Goal: Task Accomplishment & Management: Complete application form

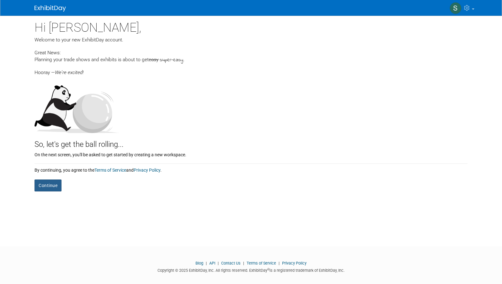
click at [49, 185] on button "Continue" at bounding box center [48, 186] width 27 height 12
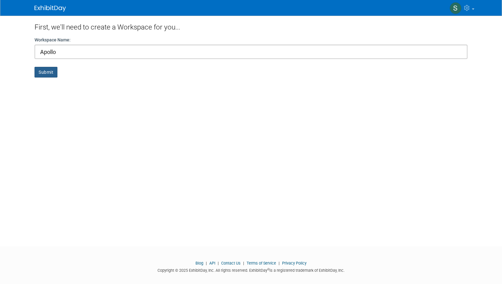
type input "Apollo"
click at [48, 72] on button "Submit" at bounding box center [46, 72] width 23 height 11
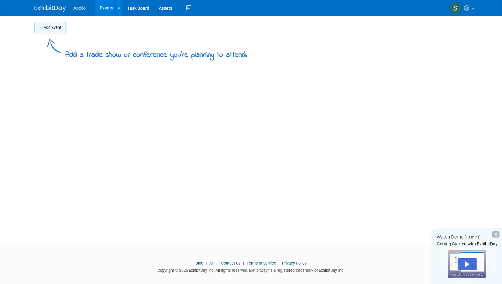
click at [54, 27] on button "Add Event" at bounding box center [50, 27] width 31 height 11
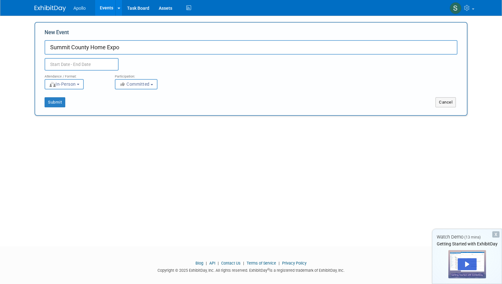
type input "Summit County Home Expo"
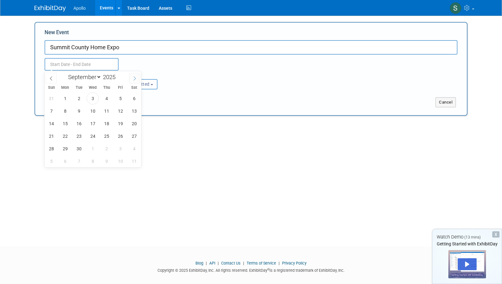
click at [133, 76] on icon at bounding box center [135, 78] width 4 height 4
select select "9"
click at [119, 98] on span "3" at bounding box center [120, 98] width 12 height 12
click at [52, 110] on span "5" at bounding box center [51, 111] width 12 height 12
type input "[DATE] to [DATE]"
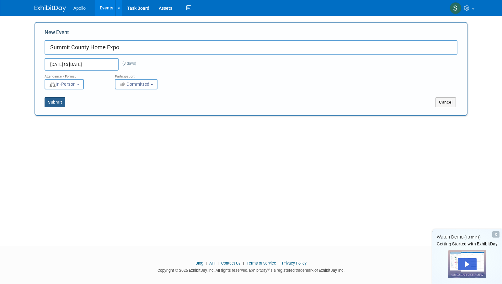
click at [54, 103] on button "Submit" at bounding box center [55, 102] width 21 height 10
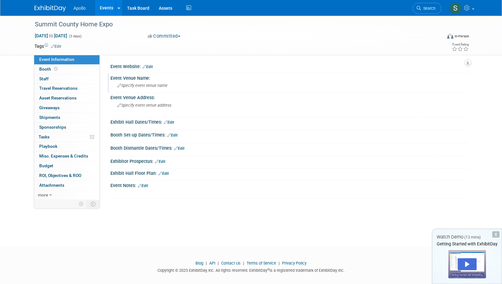
click at [120, 86] on icon at bounding box center [119, 86] width 4 height 4
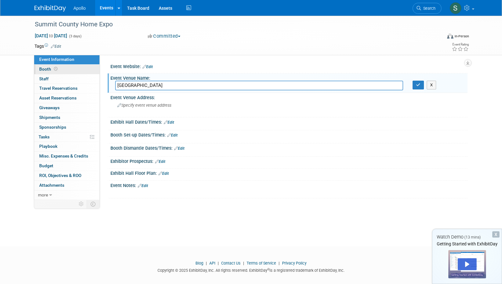
type input "[GEOGRAPHIC_DATA]"
click at [145, 67] on icon at bounding box center [145, 67] width 4 height 4
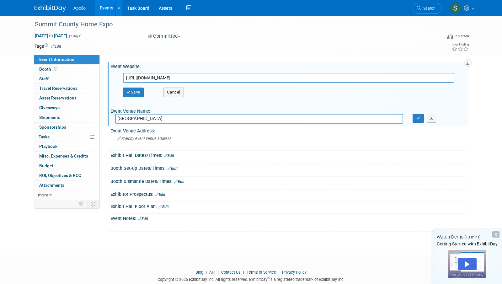
type input "[URL][DOMAIN_NAME]"
click at [132, 92] on button "Save" at bounding box center [133, 92] width 21 height 9
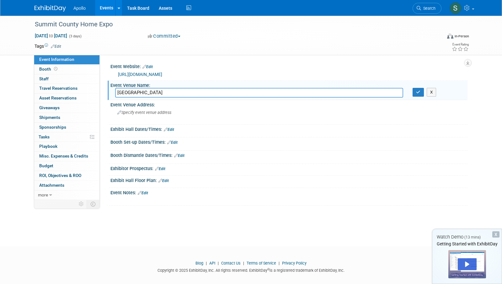
click at [166, 130] on icon at bounding box center [166, 129] width 4 height 4
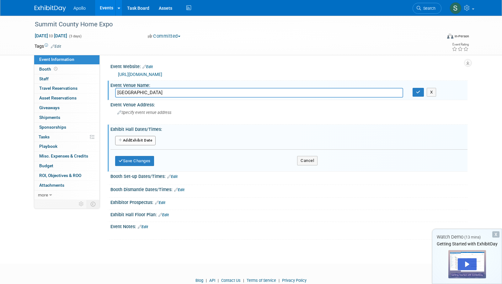
click at [123, 141] on button "Add Another Exhibit Date" at bounding box center [135, 140] width 41 height 9
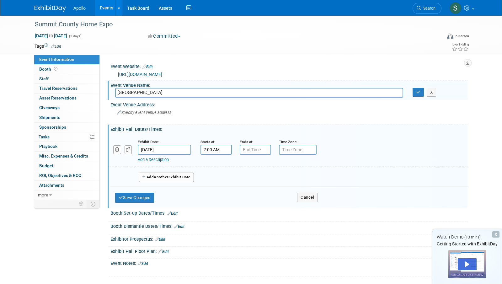
click at [216, 151] on input "7:00 AM" at bounding box center [216, 150] width 31 height 10
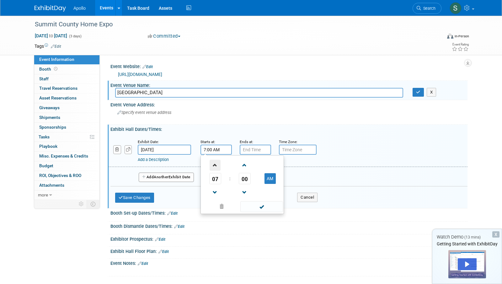
click at [215, 167] on span at bounding box center [215, 165] width 11 height 11
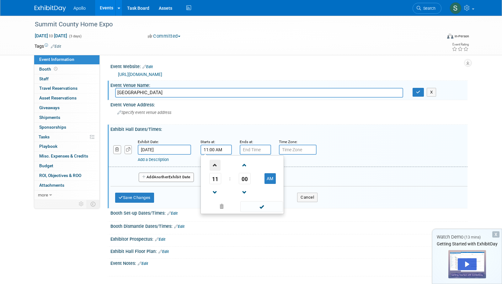
type input "12:00 PM"
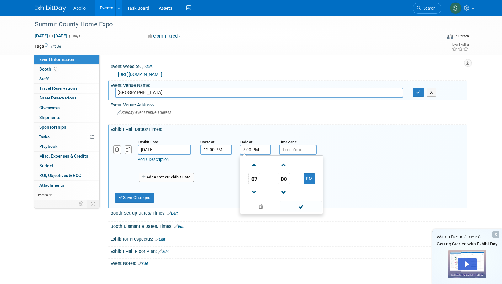
click at [246, 149] on input "7:00 PM" at bounding box center [255, 150] width 31 height 10
click at [255, 178] on span "07" at bounding box center [255, 178] width 12 height 11
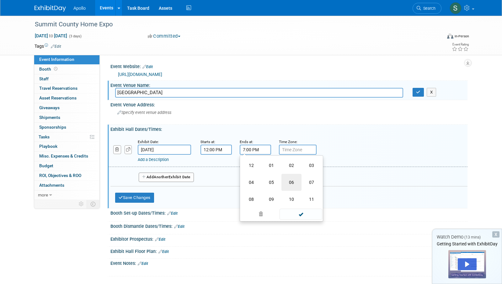
click at [292, 180] on td "06" at bounding box center [292, 182] width 20 height 17
type input "6:00 PM"
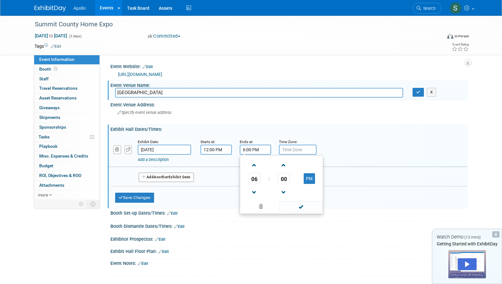
click at [292, 149] on input "text" at bounding box center [298, 150] width 38 height 10
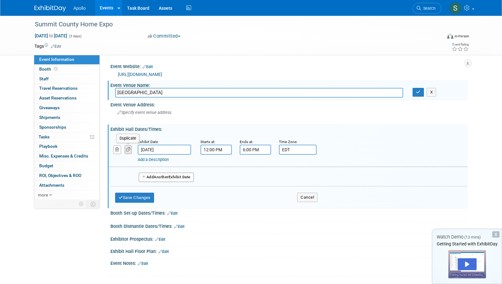
type input "EDT"
click at [128, 149] on icon "button" at bounding box center [128, 150] width 4 height 4
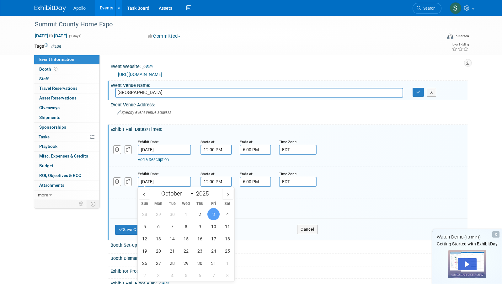
click at [152, 181] on input "[DATE]" at bounding box center [164, 182] width 53 height 10
drag, startPoint x: 230, startPoint y: 212, endPoint x: 222, endPoint y: 207, distance: 10.0
click at [230, 211] on span "4" at bounding box center [227, 214] width 12 height 12
type input "[DATE]"
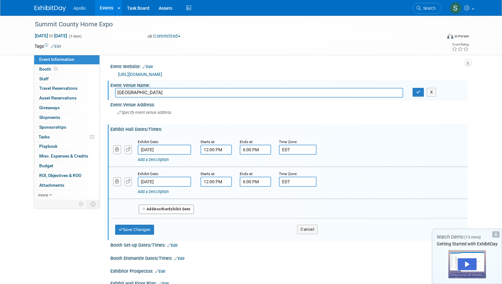
click at [208, 182] on input "12:00 PM" at bounding box center [216, 182] width 31 height 10
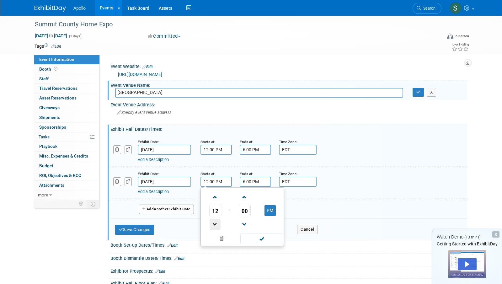
click at [214, 226] on span at bounding box center [215, 224] width 11 height 11
click at [214, 225] on span at bounding box center [215, 224] width 11 height 11
type input "10:00 AM"
click at [249, 180] on input "6:00 PM" at bounding box center [255, 182] width 31 height 10
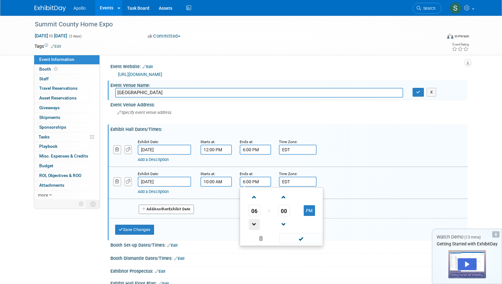
click at [253, 225] on span at bounding box center [254, 224] width 11 height 11
type input "5:00 PM"
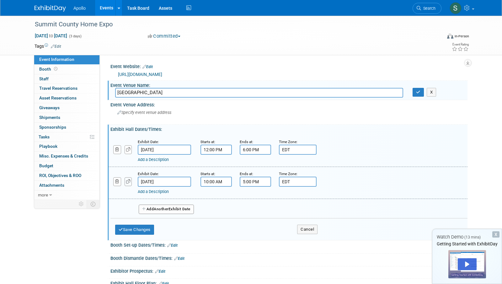
click at [130, 181] on icon "button" at bounding box center [128, 182] width 4 height 4
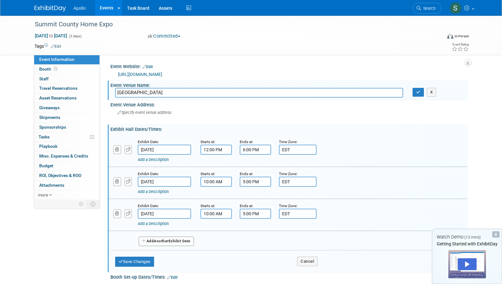
click at [165, 213] on input "[DATE]" at bounding box center [164, 214] width 53 height 10
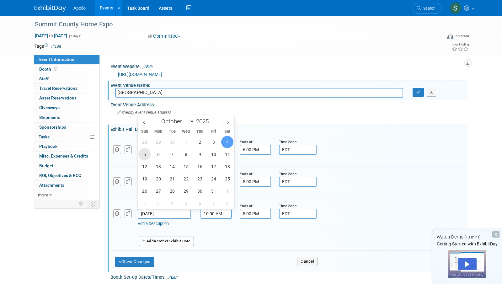
click at [144, 155] on span "5" at bounding box center [144, 154] width 12 height 12
type input "[DATE]"
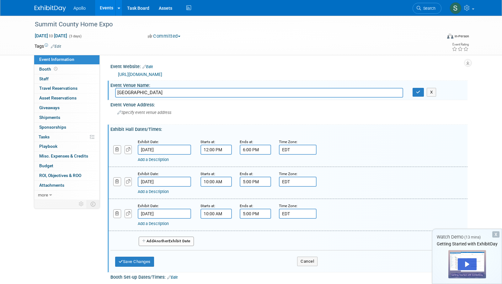
click at [213, 211] on input "10:00 AM" at bounding box center [216, 214] width 31 height 10
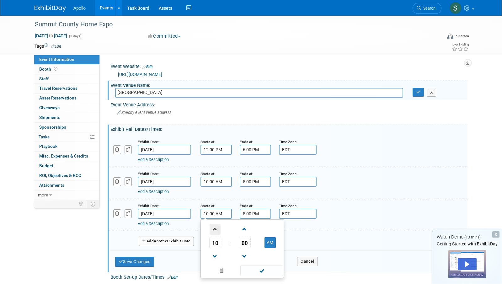
click at [214, 229] on span at bounding box center [215, 229] width 11 height 11
type input "11:00 AM"
drag, startPoint x: 246, startPoint y: 213, endPoint x: 245, endPoint y: 216, distance: 3.2
click at [246, 213] on input "5:00 PM" at bounding box center [255, 214] width 31 height 10
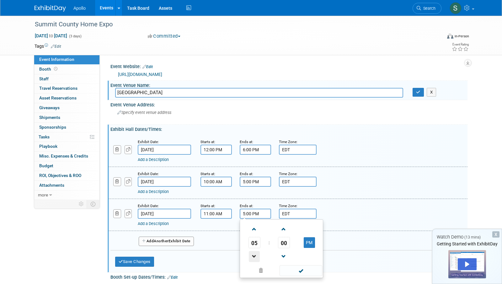
click at [254, 257] on span at bounding box center [254, 256] width 11 height 11
type input "4:00 PM"
click at [209, 240] on div "Add Another Exhibit Date" at bounding box center [289, 239] width 357 height 17
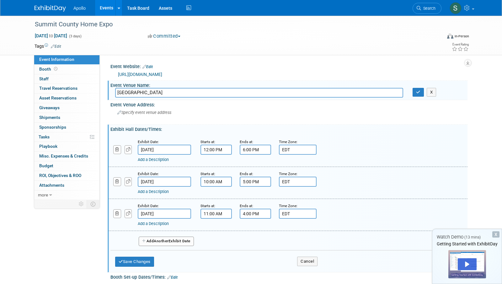
drag, startPoint x: 496, startPoint y: 235, endPoint x: 313, endPoint y: 223, distance: 183.4
click at [495, 234] on div "X" at bounding box center [496, 234] width 7 height 6
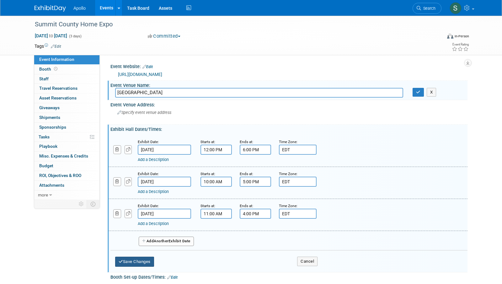
click at [142, 262] on button "Save Changes" at bounding box center [134, 262] width 39 height 10
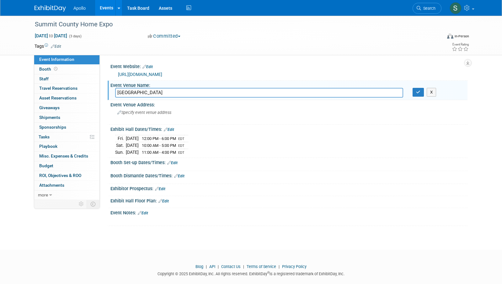
click at [174, 163] on link "Edit" at bounding box center [172, 163] width 10 height 4
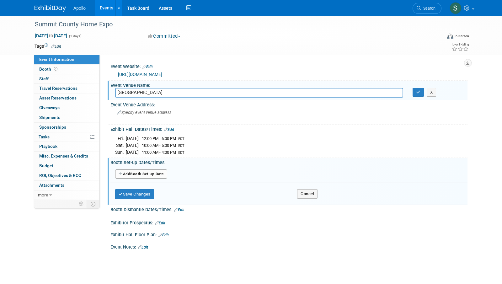
click at [119, 174] on icon "button" at bounding box center [121, 174] width 4 height 4
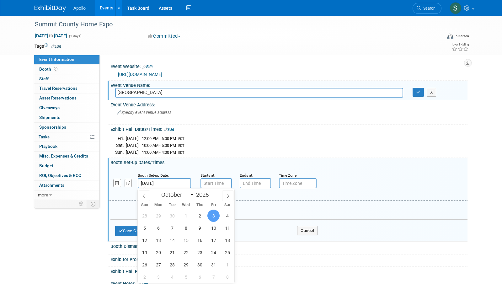
click at [162, 183] on input "[DATE]" at bounding box center [164, 183] width 53 height 10
click at [199, 217] on span "2" at bounding box center [200, 216] width 12 height 12
type input "[DATE]"
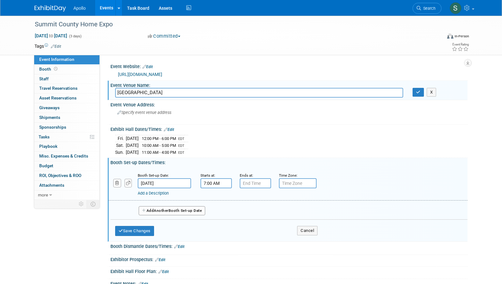
click at [210, 186] on input "7:00 AM" at bounding box center [216, 183] width 31 height 10
click at [215, 198] on span at bounding box center [215, 198] width 11 height 11
type input "10:00 AM"
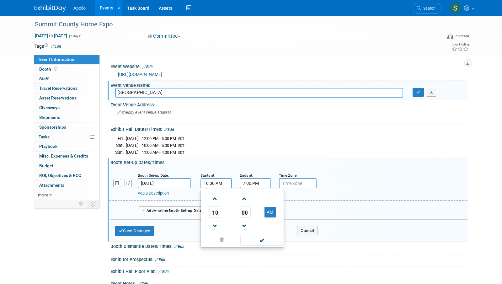
click at [251, 183] on input "7:00 PM" at bounding box center [255, 183] width 31 height 10
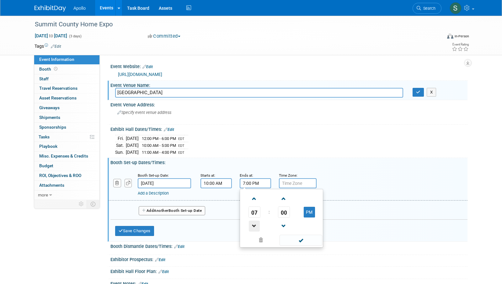
click at [253, 226] on span at bounding box center [254, 226] width 11 height 11
type input "5:00 PM"
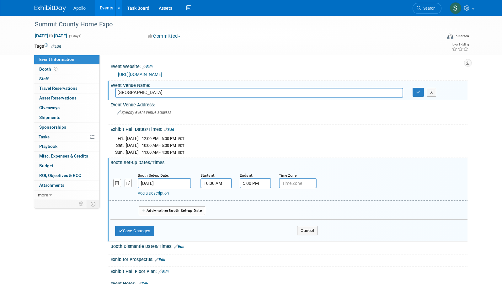
click at [290, 185] on input "text" at bounding box center [298, 183] width 38 height 10
type input "EDT"
click at [127, 183] on icon "button" at bounding box center [128, 183] width 4 height 4
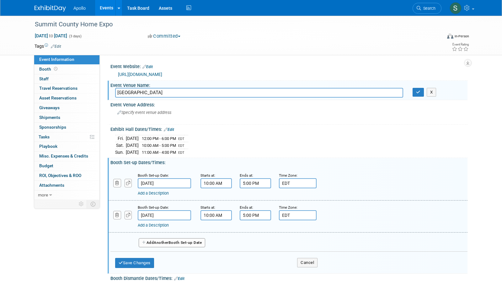
click at [156, 216] on input "[DATE]" at bounding box center [164, 215] width 53 height 10
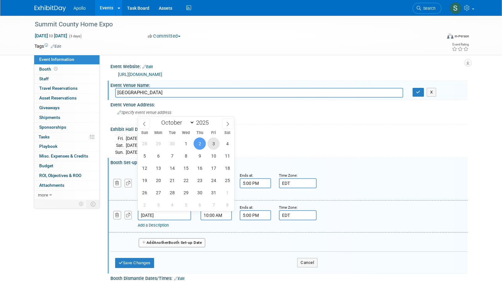
click at [214, 145] on span "3" at bounding box center [214, 144] width 12 height 12
type input "[DATE]"
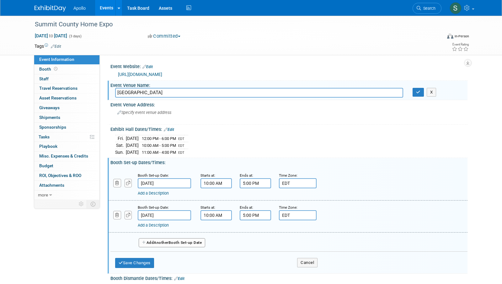
scroll to position [2, 0]
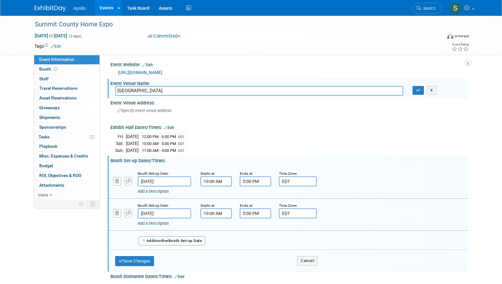
click at [207, 215] on input "10:00 AM" at bounding box center [216, 213] width 31 height 10
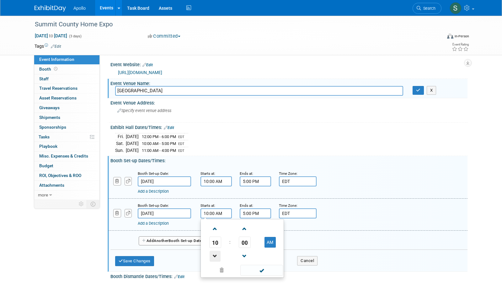
click at [214, 258] on span at bounding box center [215, 256] width 11 height 11
type input "8:00 AM"
click at [245, 214] on input "5:00 PM" at bounding box center [255, 213] width 31 height 10
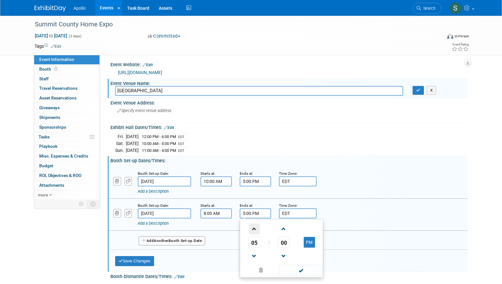
click at [254, 229] on span at bounding box center [254, 229] width 11 height 11
click at [253, 256] on span at bounding box center [254, 256] width 11 height 11
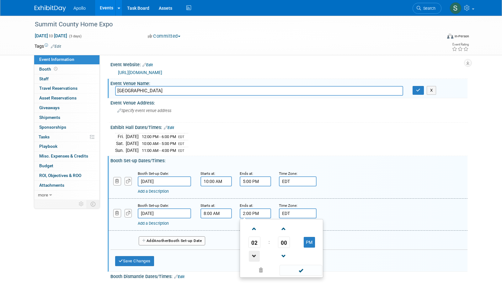
click at [253, 256] on span at bounding box center [254, 256] width 11 height 11
click at [285, 243] on span "00" at bounding box center [284, 242] width 12 height 11
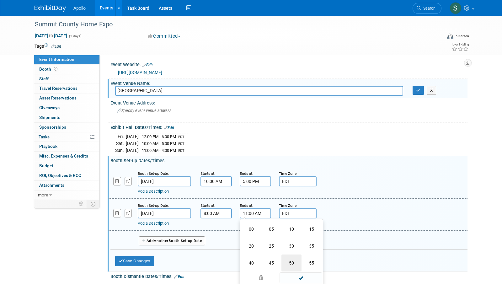
click at [288, 263] on td "50" at bounding box center [292, 263] width 20 height 17
type input "11:50 AM"
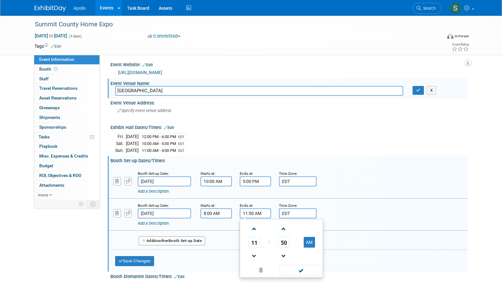
click at [226, 232] on div "Add Another Booth Set-up Date" at bounding box center [289, 239] width 357 height 17
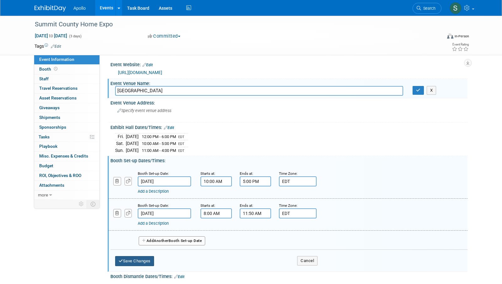
click at [133, 259] on button "Save Changes" at bounding box center [134, 261] width 39 height 10
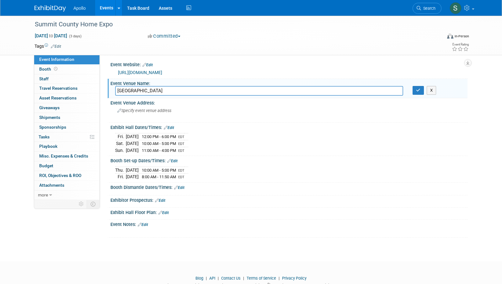
click at [176, 187] on icon at bounding box center [176, 188] width 4 height 4
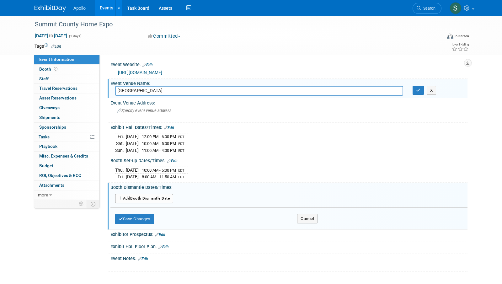
click at [134, 200] on button "Add Another Booth Dismantle Date" at bounding box center [144, 198] width 58 height 9
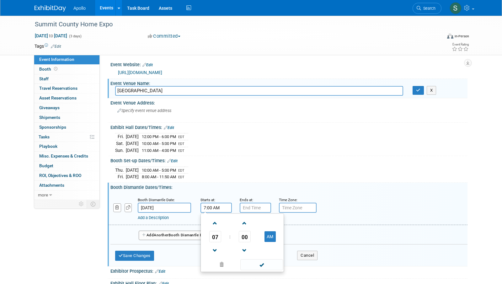
click at [210, 208] on input "7:00 AM" at bounding box center [216, 208] width 31 height 10
click at [215, 223] on span at bounding box center [215, 223] width 11 height 11
click at [215, 246] on span at bounding box center [215, 250] width 11 height 11
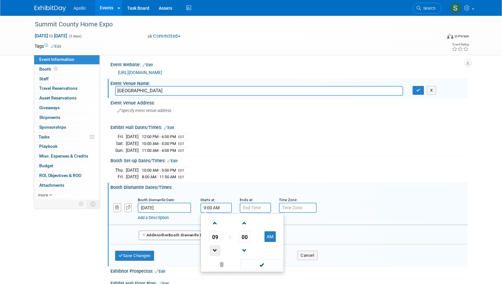
click at [215, 247] on span at bounding box center [215, 250] width 11 height 11
click at [215, 246] on span at bounding box center [215, 250] width 11 height 11
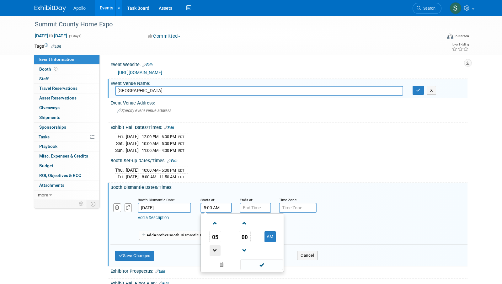
type input "4:00 AM"
click at [257, 209] on input "7:00 PM" at bounding box center [255, 208] width 31 height 10
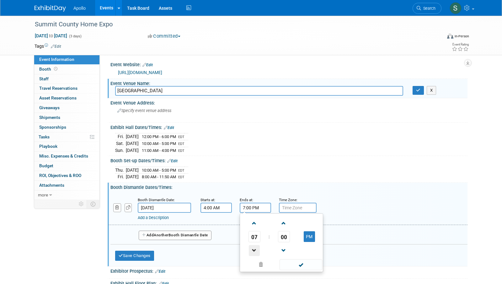
click at [253, 251] on span at bounding box center [254, 250] width 11 height 11
type input "6:00 PM"
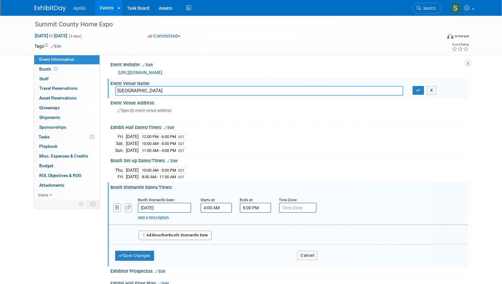
click at [226, 219] on div "Add a Description" at bounding box center [272, 218] width 268 height 6
click at [289, 207] on input "text" at bounding box center [298, 208] width 38 height 10
type input "EDT"
click at [129, 257] on button "Save Changes" at bounding box center [134, 256] width 39 height 10
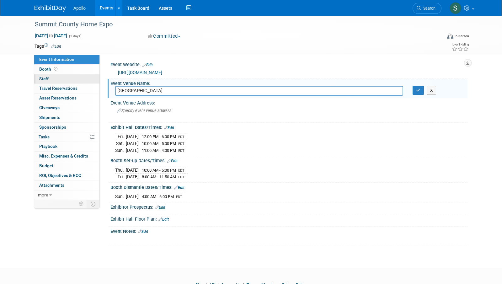
click at [48, 80] on span "Staff 0" at bounding box center [43, 78] width 9 height 5
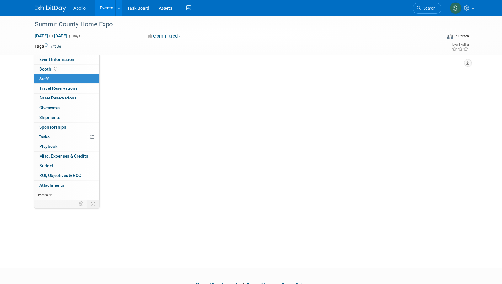
scroll to position [0, 0]
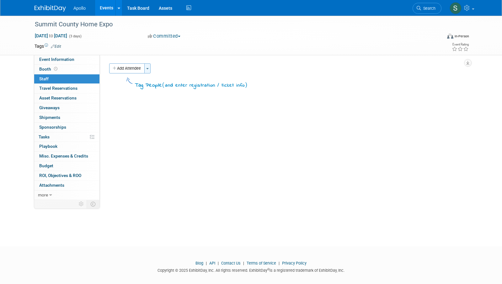
click at [150, 69] on button "Toggle Dropdown" at bounding box center [147, 68] width 6 height 10
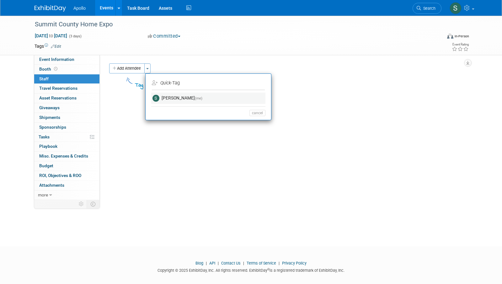
click at [167, 99] on link "[PERSON_NAME] (me)" at bounding box center [208, 98] width 114 height 11
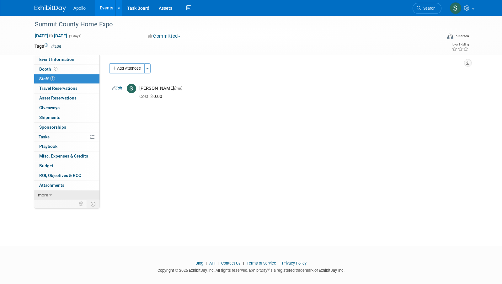
click at [48, 193] on link "more" at bounding box center [66, 195] width 65 height 9
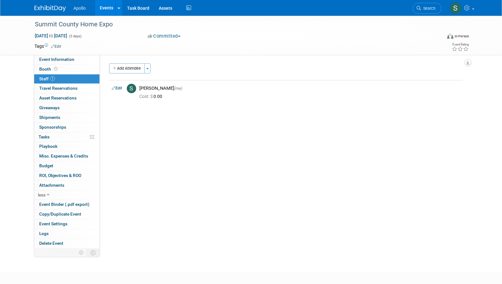
click at [42, 79] on span "Staff 1" at bounding box center [47, 78] width 16 height 5
click at [114, 88] on icon at bounding box center [114, 88] width 4 height 7
select select "be4a3128-fea0-45a9-9d34-f9e858f439b3"
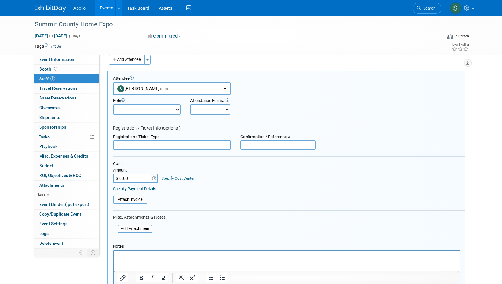
click at [166, 70] on div "Add Attendee Toggle Dropdown Quick -Tag Attendees Apply Users & Permissions Ok …" at bounding box center [286, 186] width 354 height 262
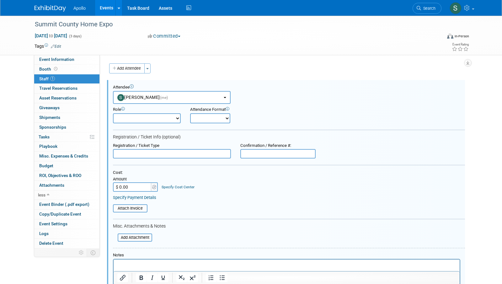
scroll to position [116, 0]
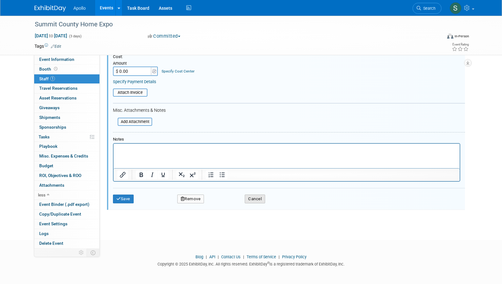
click at [253, 201] on button "Cancel" at bounding box center [255, 199] width 20 height 9
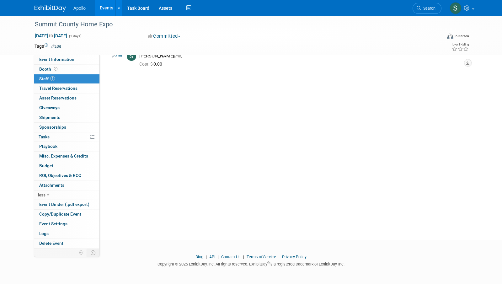
scroll to position [0, 0]
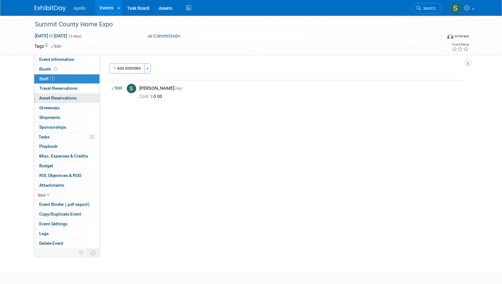
click at [54, 97] on span "Asset Reservations 0" at bounding box center [57, 97] width 37 height 5
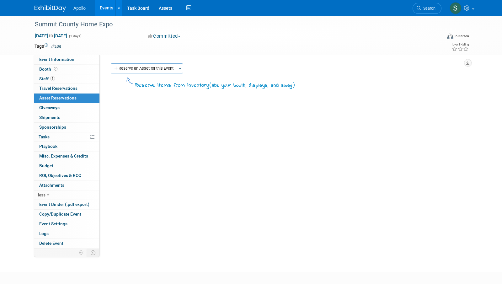
scroll to position [0, 0]
click at [51, 137] on link "0% Tasks 0%" at bounding box center [66, 137] width 65 height 9
